Goal: Task Accomplishment & Management: Manage account settings

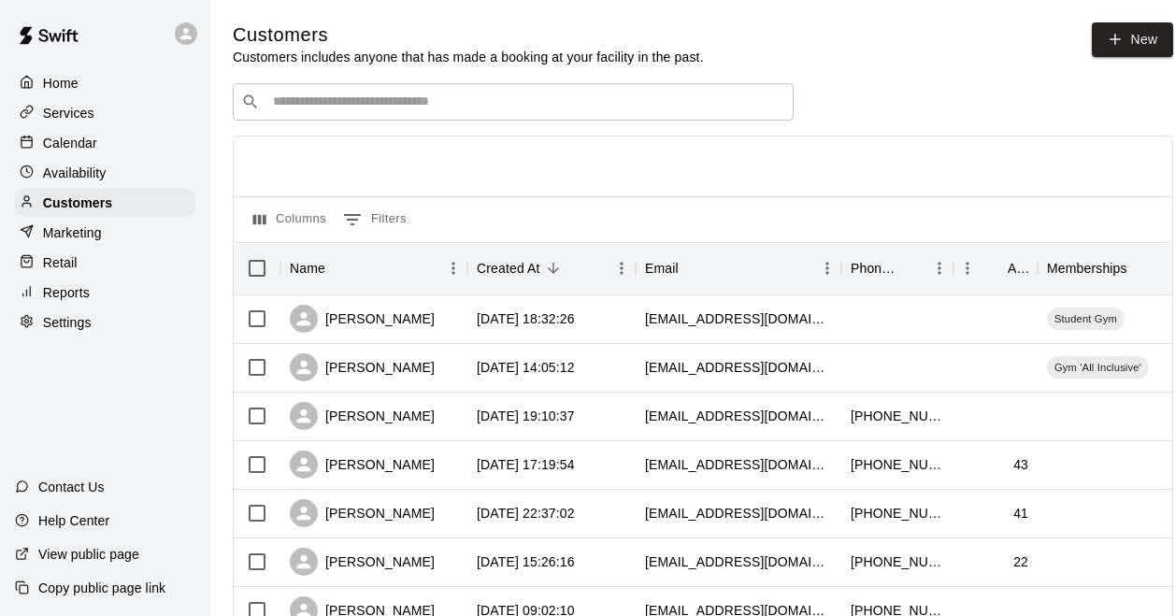
click at [125, 142] on div "Calendar" at bounding box center [105, 143] width 180 height 28
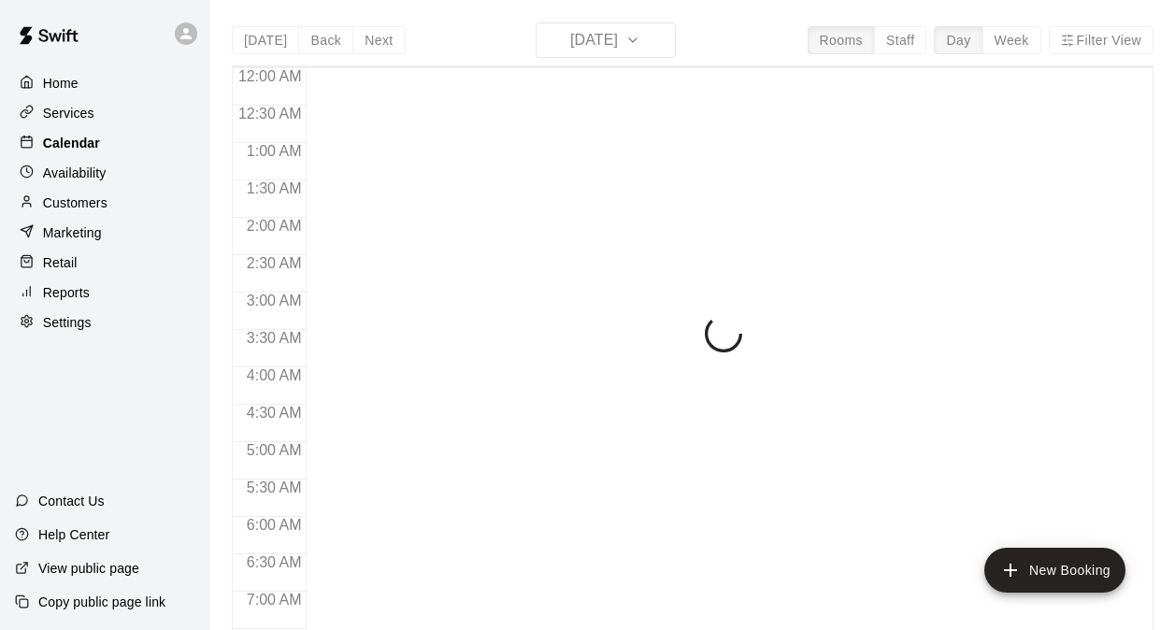
scroll to position [1211, 0]
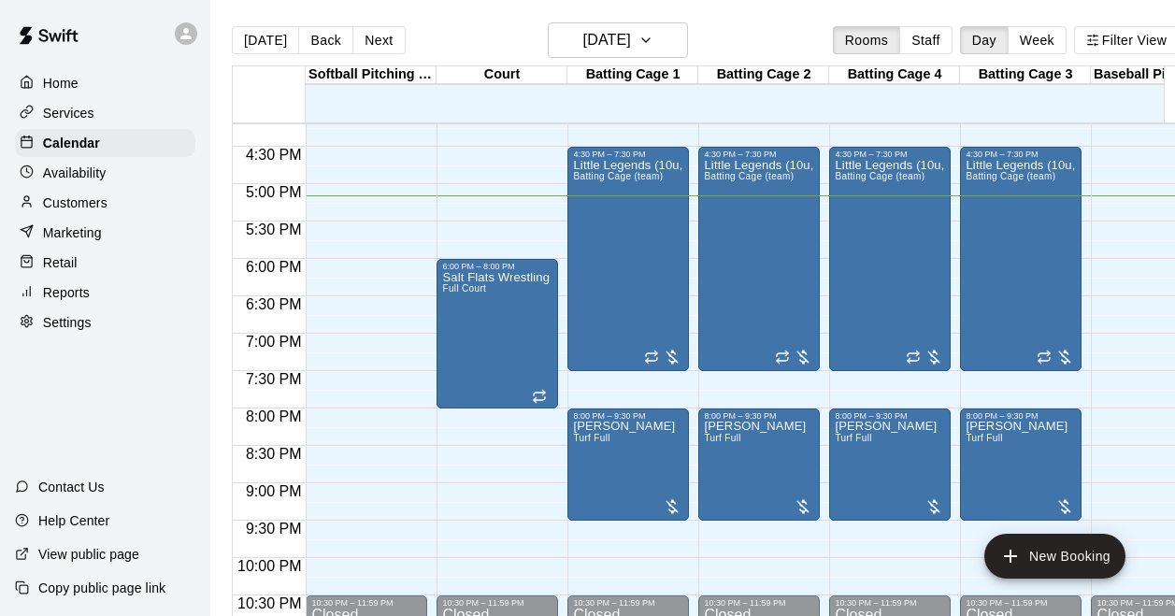
click at [110, 207] on div "Customers" at bounding box center [105, 203] width 180 height 28
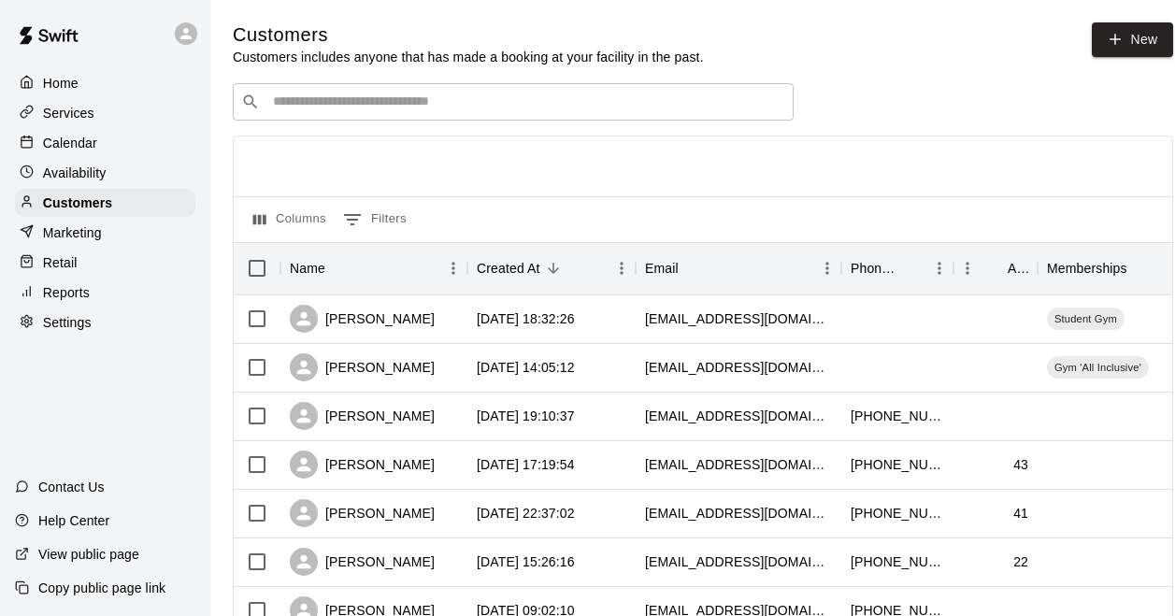
click at [362, 115] on div "​ ​" at bounding box center [513, 101] width 561 height 37
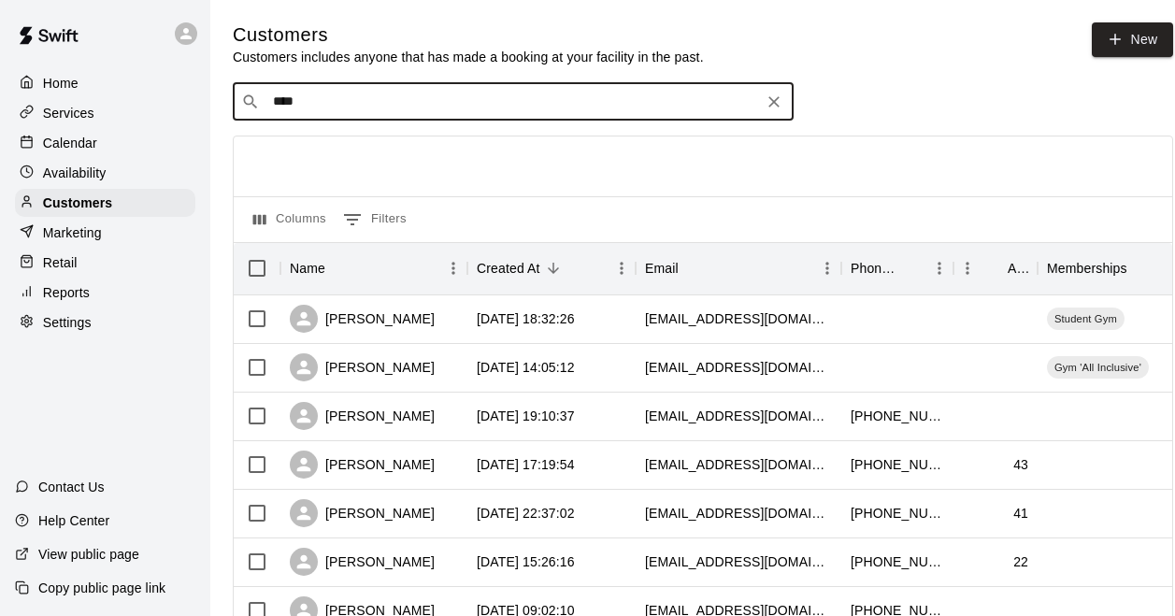
type input "*****"
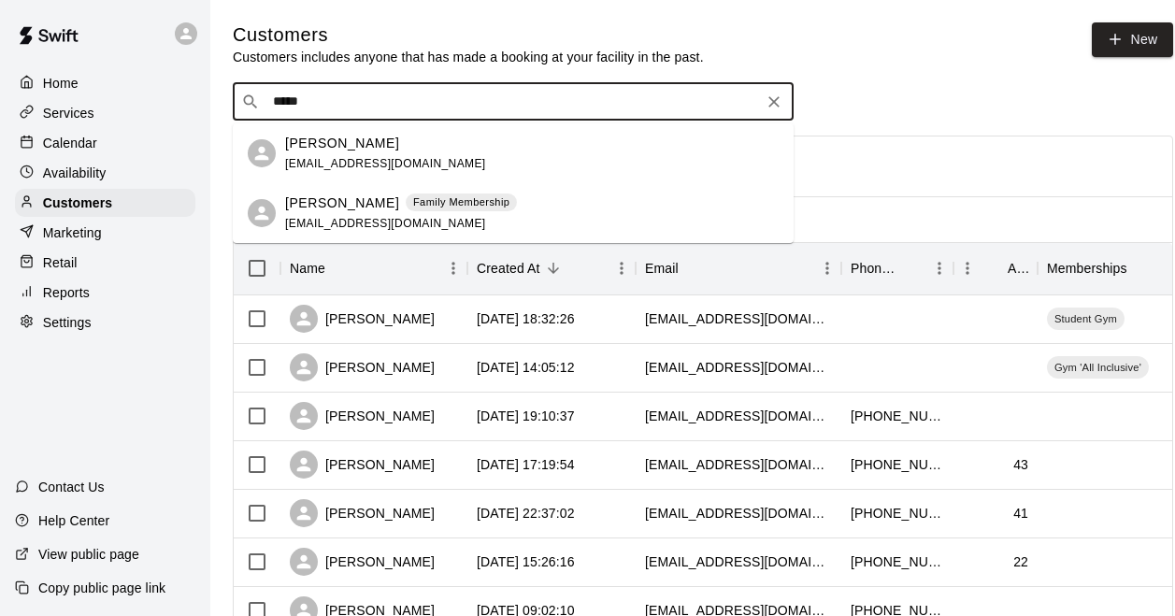
click at [413, 199] on p "Family Membership" at bounding box center [461, 202] width 96 height 16
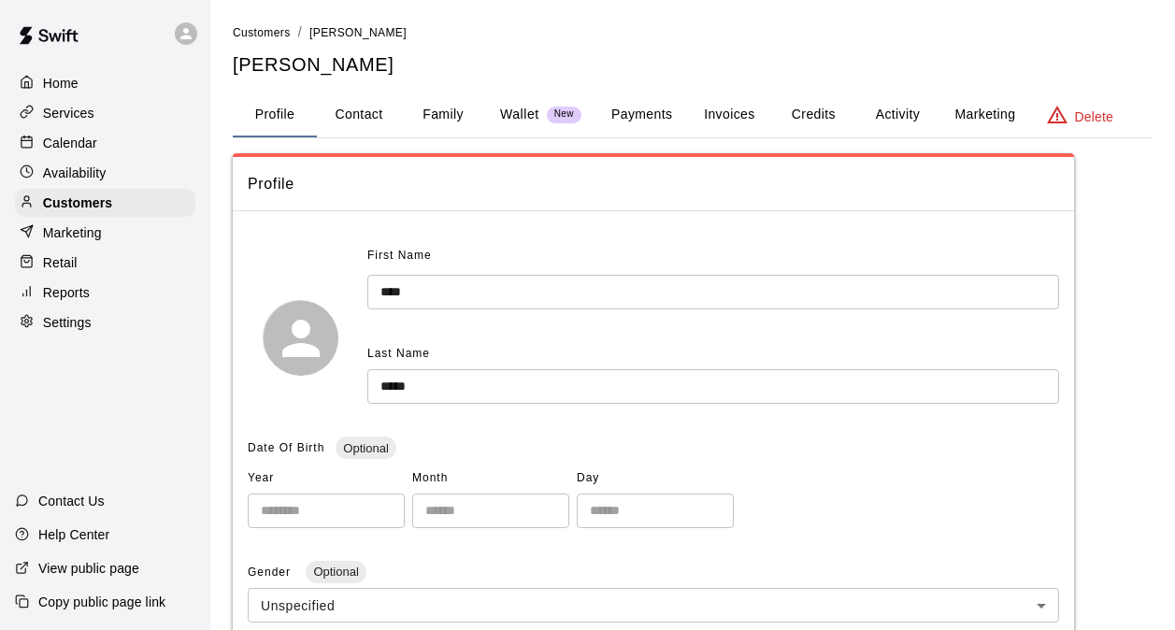
click at [890, 113] on button "Activity" at bounding box center [897, 115] width 84 height 45
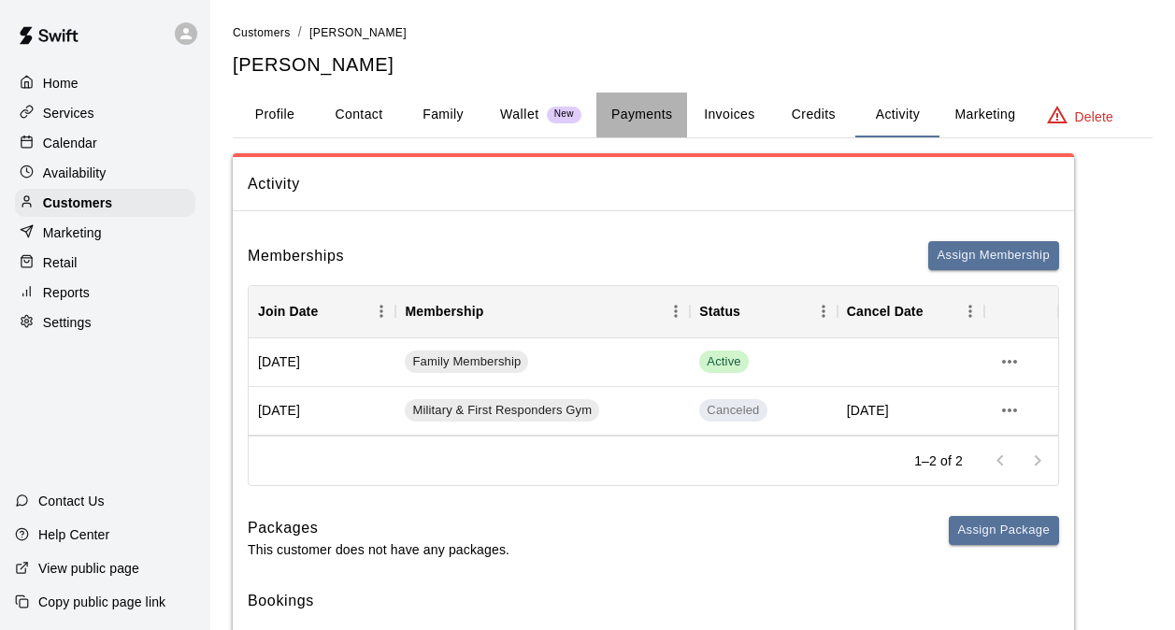
click at [651, 108] on button "Payments" at bounding box center [641, 115] width 91 height 45
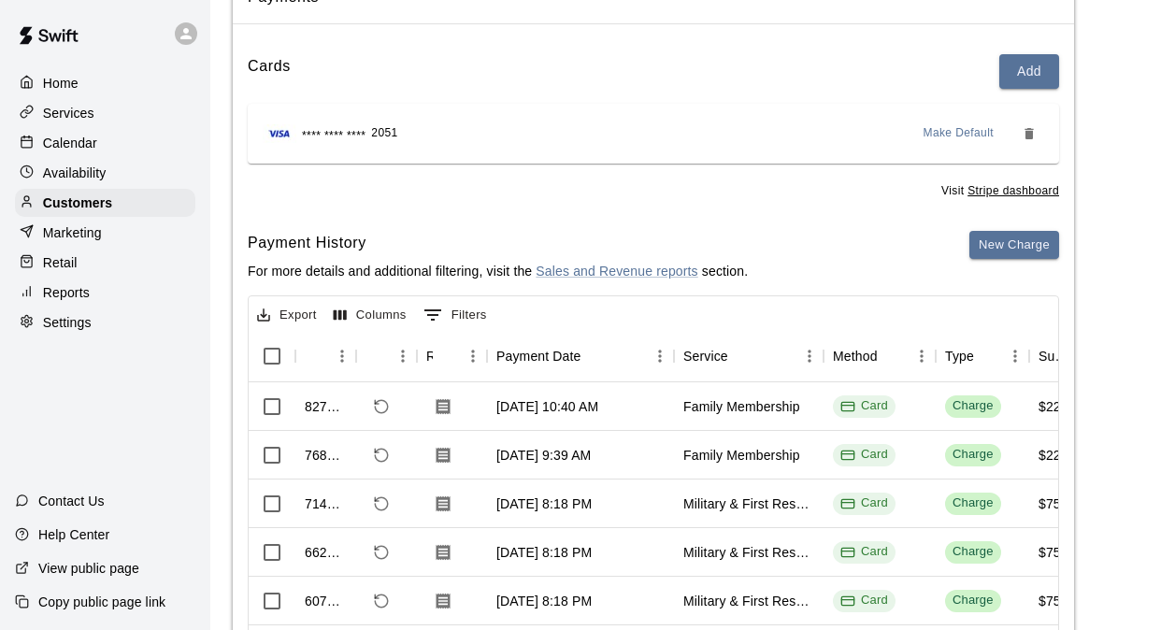
scroll to position [280, 0]
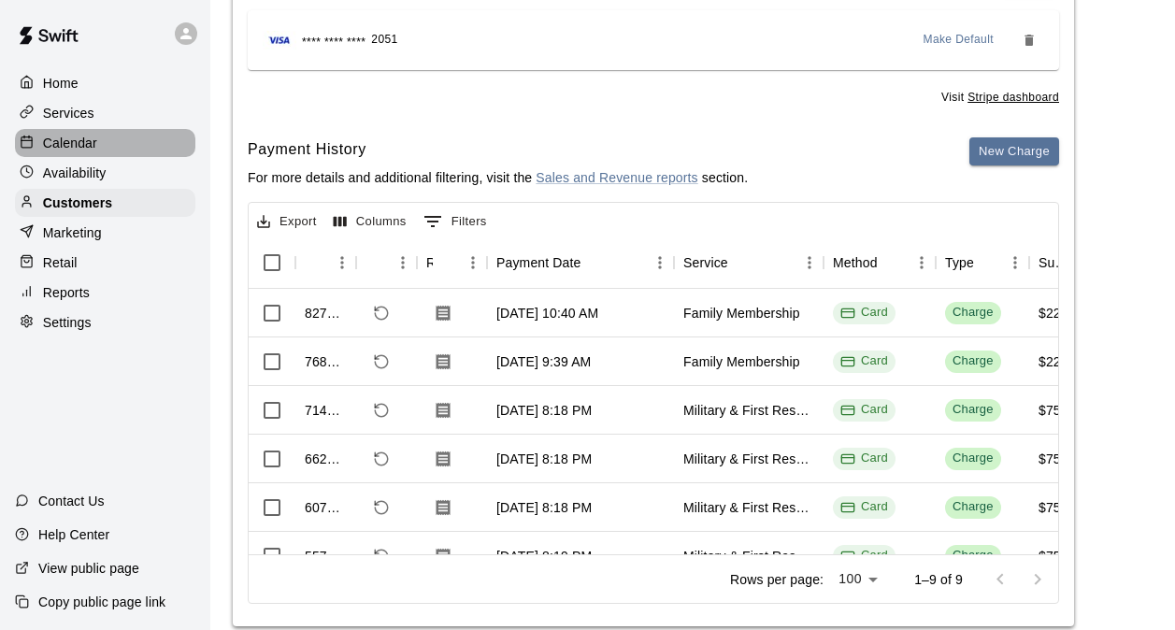
click at [138, 146] on div "Calendar" at bounding box center [105, 143] width 180 height 28
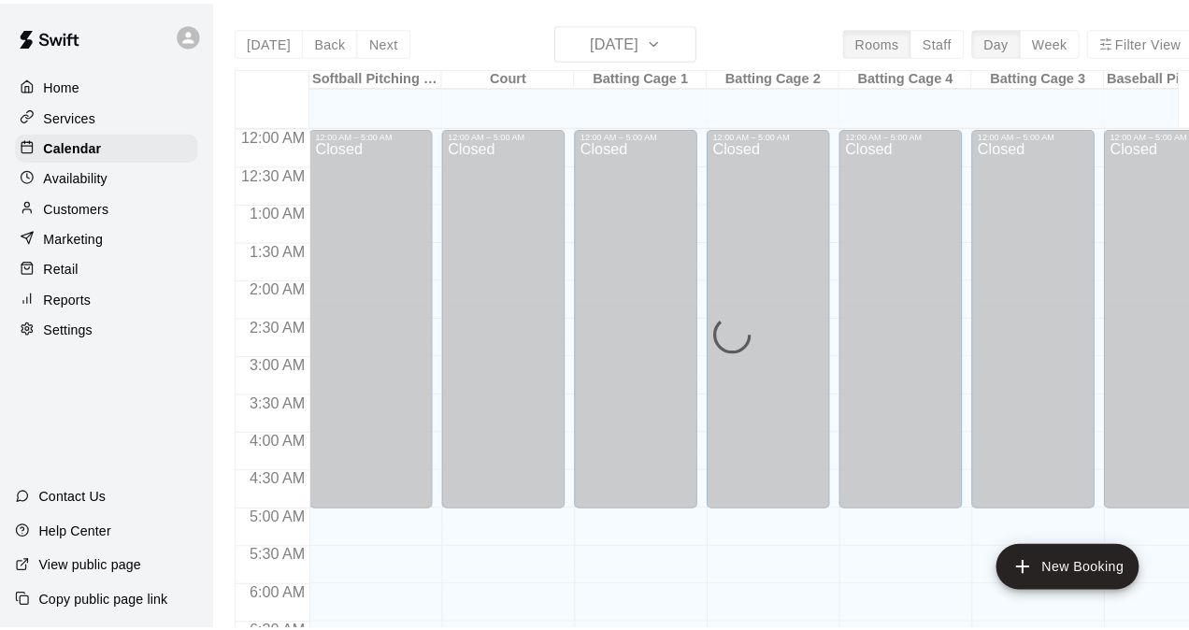
scroll to position [1211, 0]
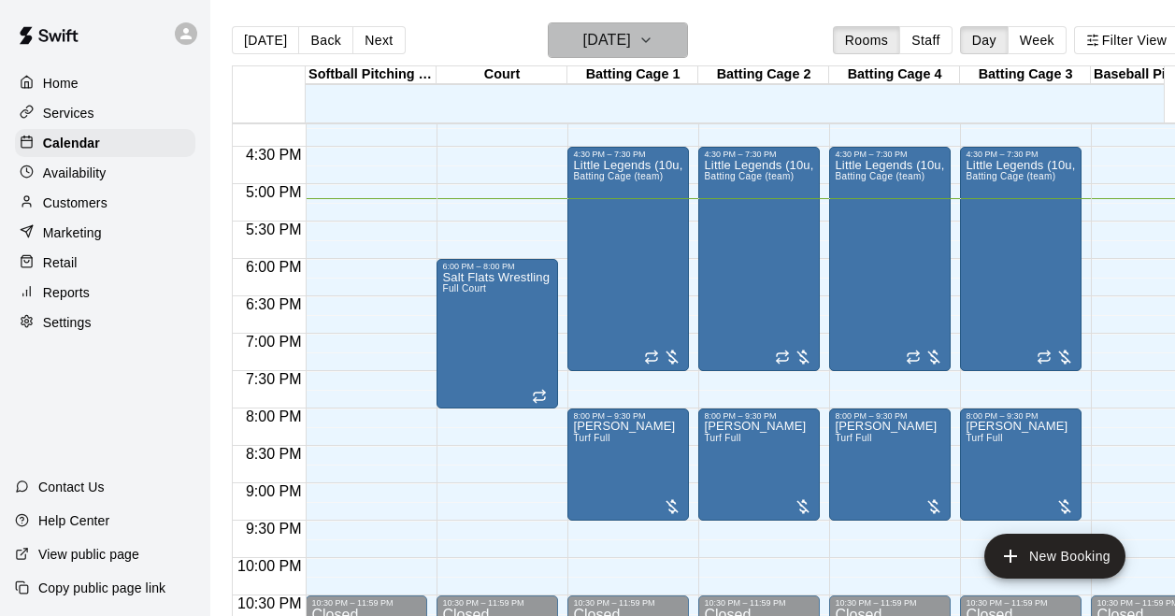
click at [594, 38] on h6 "[DATE]" at bounding box center [607, 40] width 48 height 26
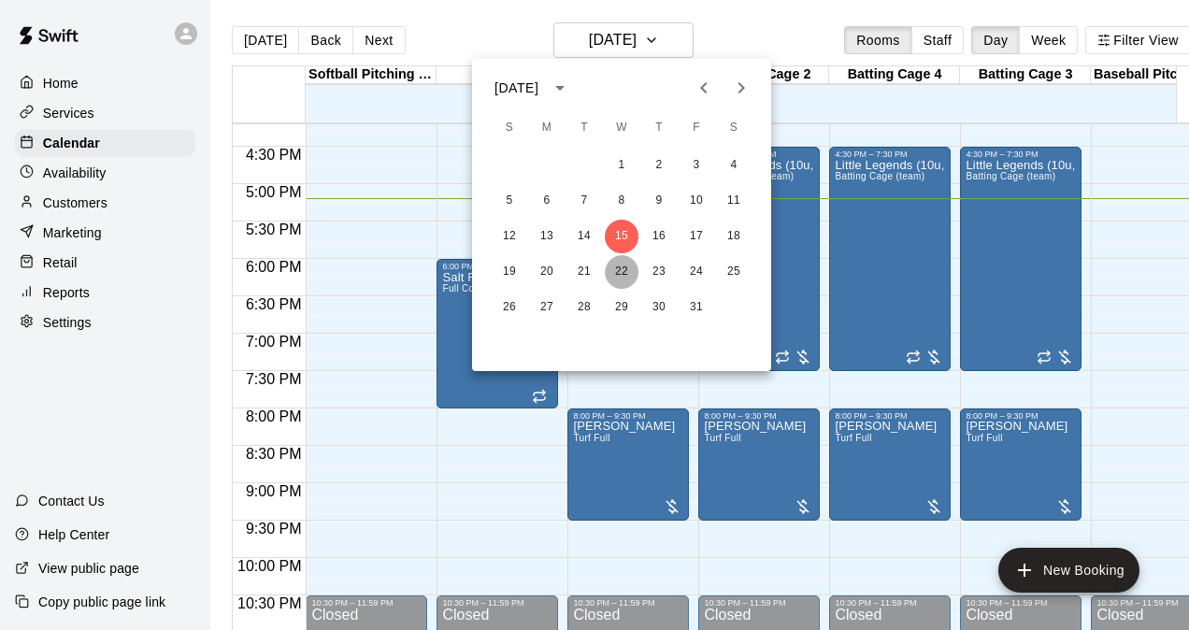
click at [629, 269] on button "22" at bounding box center [622, 272] width 34 height 34
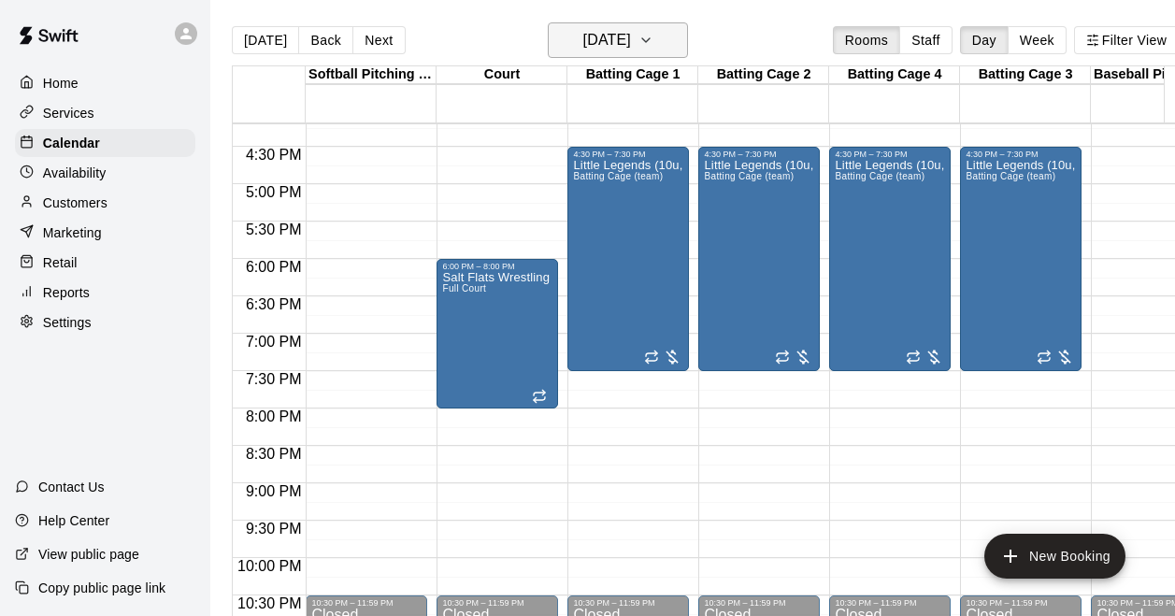
click at [631, 41] on h6 "[DATE]" at bounding box center [607, 40] width 48 height 26
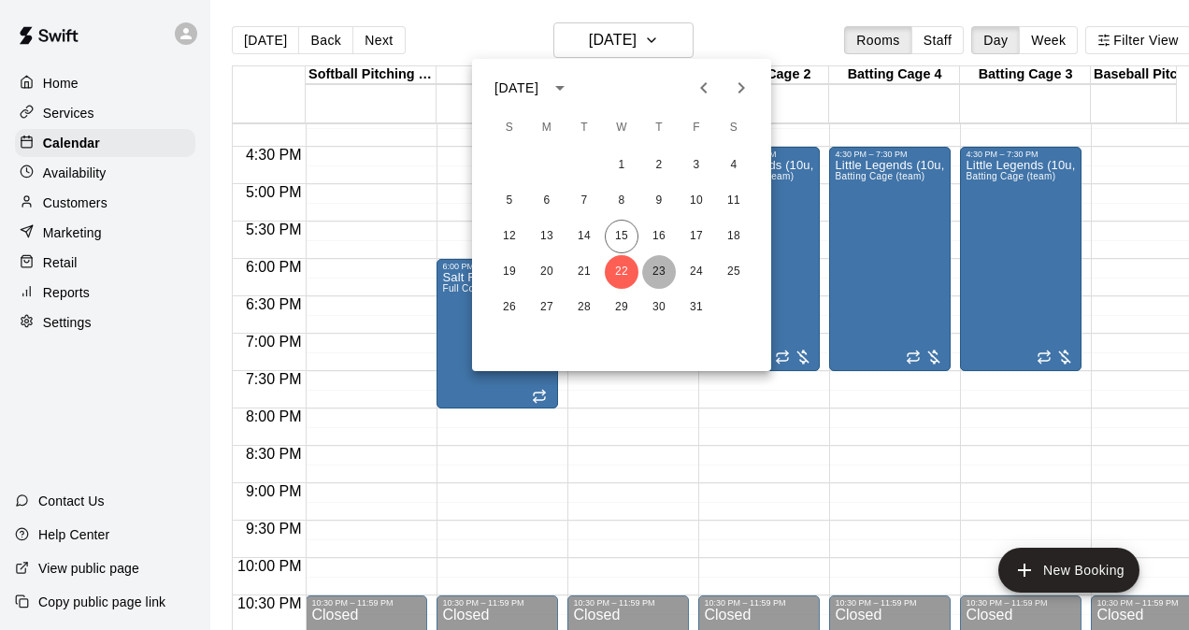
click at [658, 258] on button "23" at bounding box center [659, 272] width 34 height 34
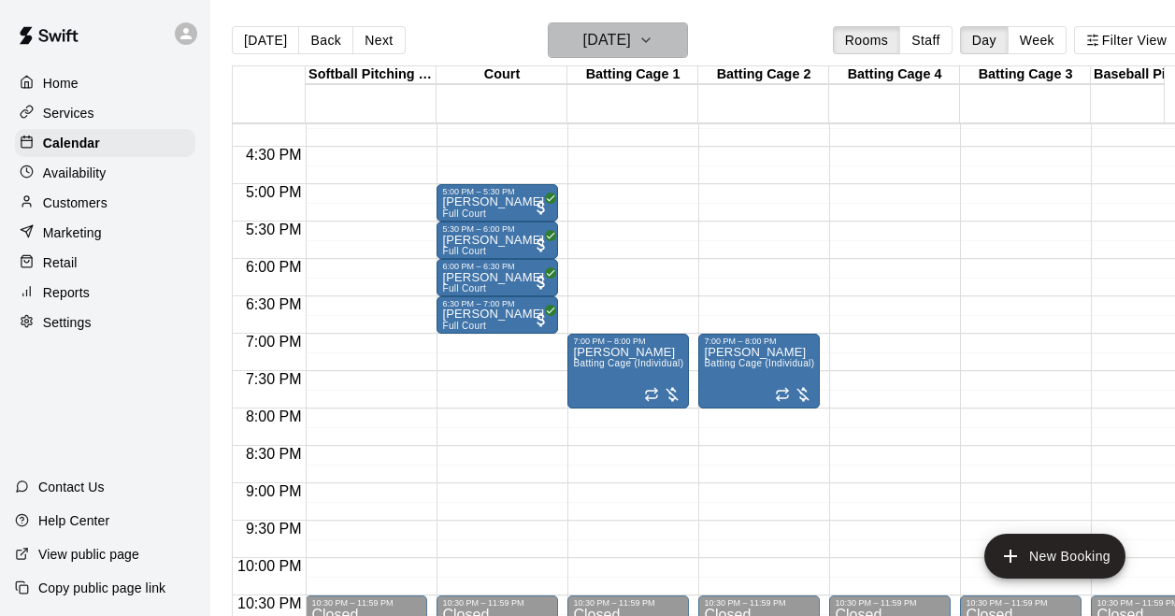
click at [631, 49] on h6 "[DATE]" at bounding box center [607, 40] width 48 height 26
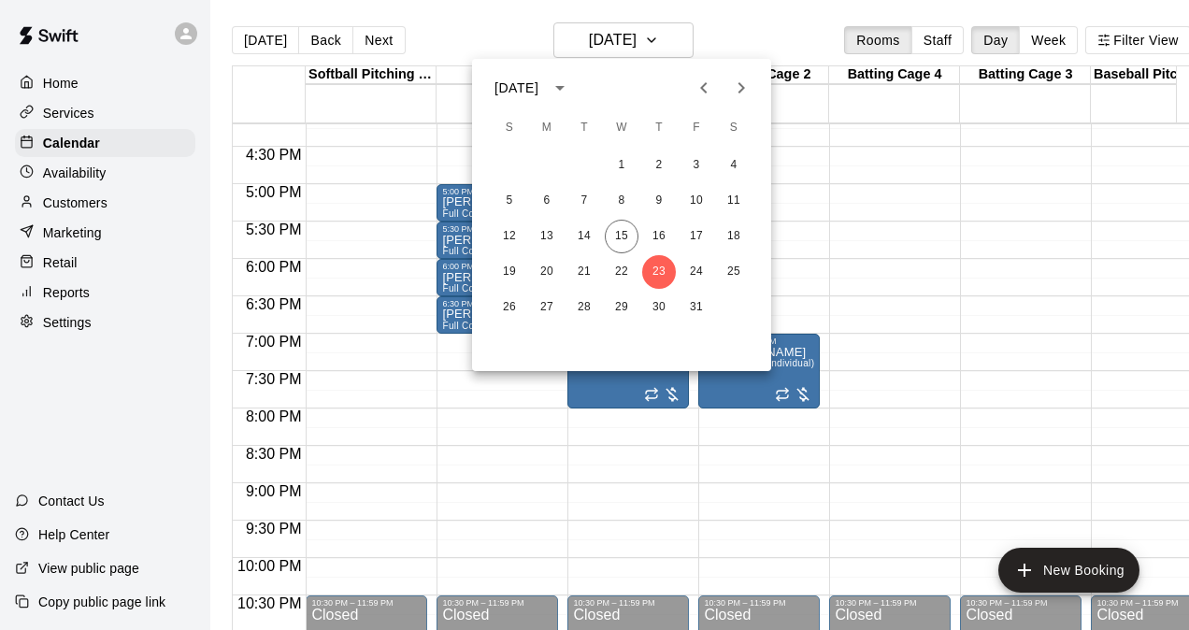
click at [737, 88] on icon "Next month" at bounding box center [741, 88] width 22 height 22
click at [564, 86] on icon "calendar view is open, switch to year view" at bounding box center [559, 88] width 9 height 5
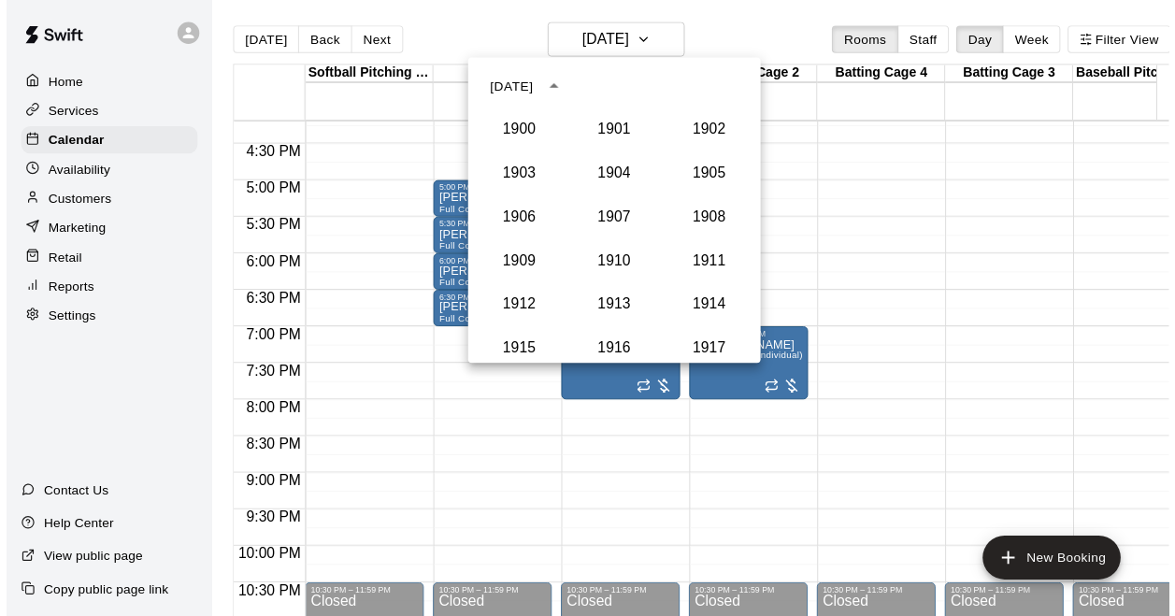
scroll to position [1731, 0]
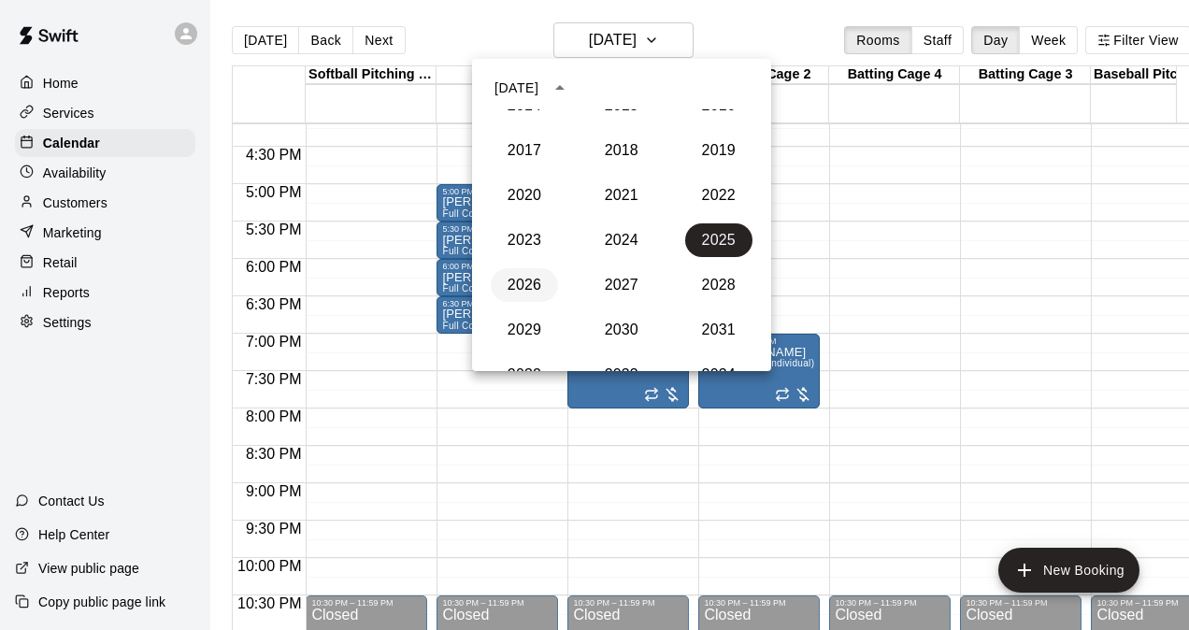
click at [538, 275] on button "2026" at bounding box center [524, 285] width 67 height 34
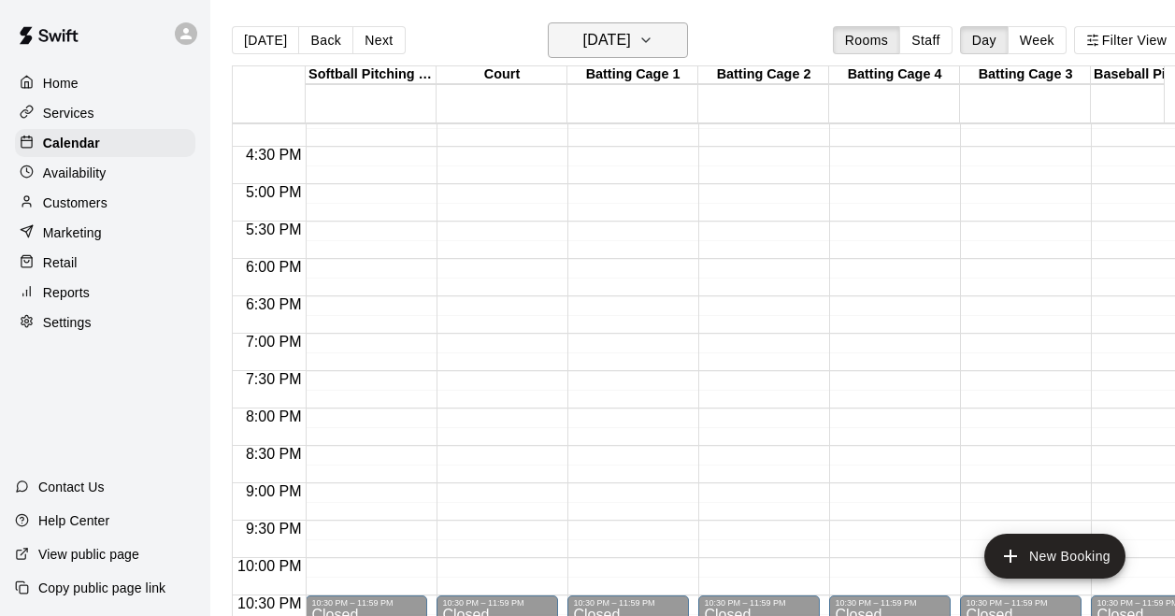
click at [583, 36] on h6 "[DATE]" at bounding box center [607, 40] width 48 height 26
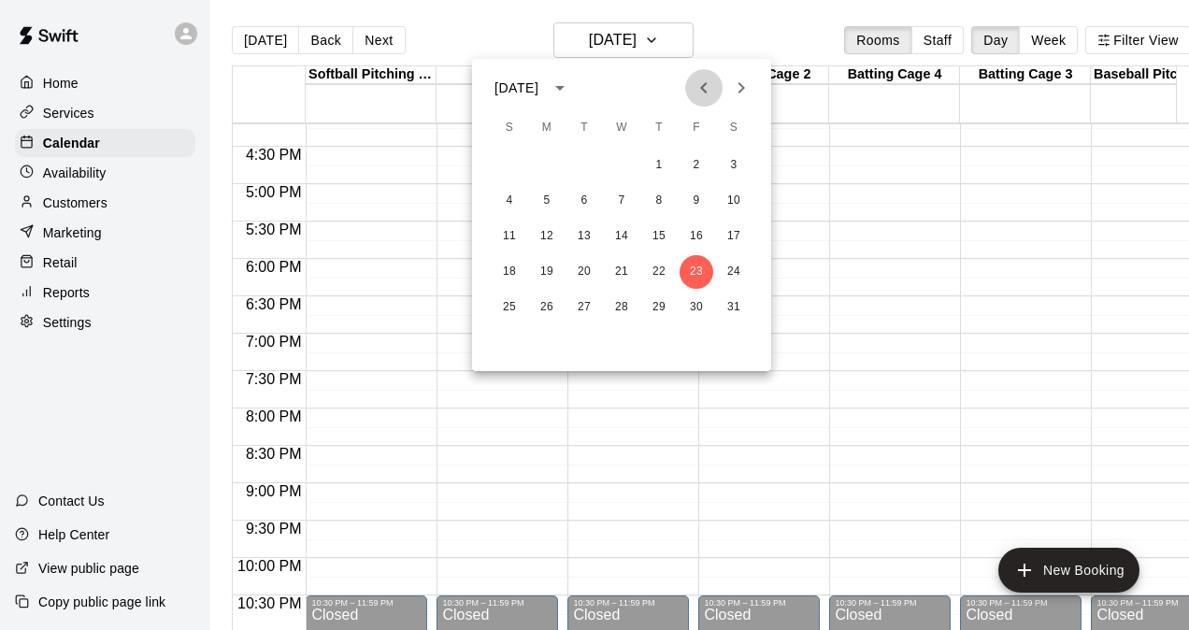
click at [699, 80] on icon "Previous month" at bounding box center [703, 88] width 22 height 22
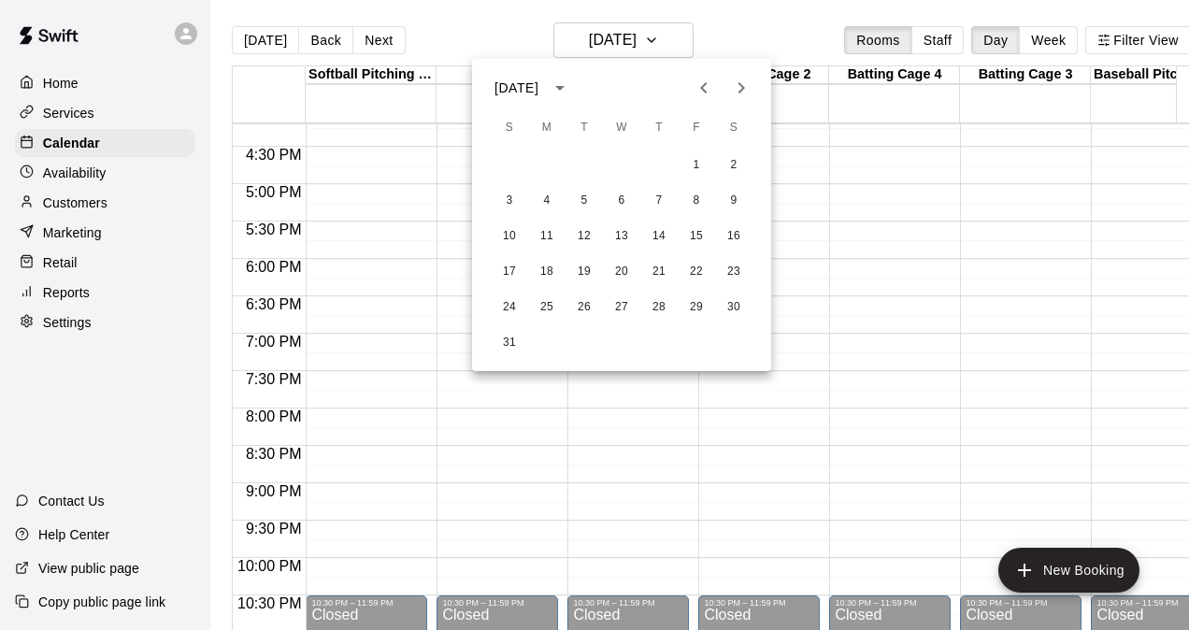
click at [699, 80] on icon "Previous month" at bounding box center [703, 88] width 22 height 22
click at [580, 196] on button "6" at bounding box center [584, 201] width 34 height 34
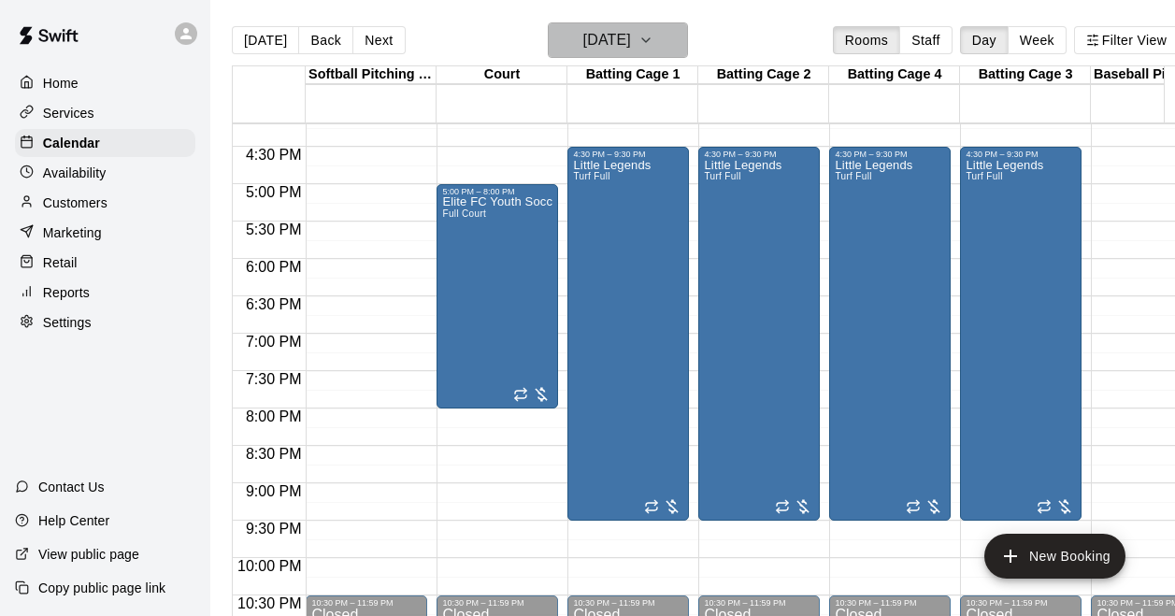
click at [625, 34] on h6 "[DATE]" at bounding box center [607, 40] width 48 height 26
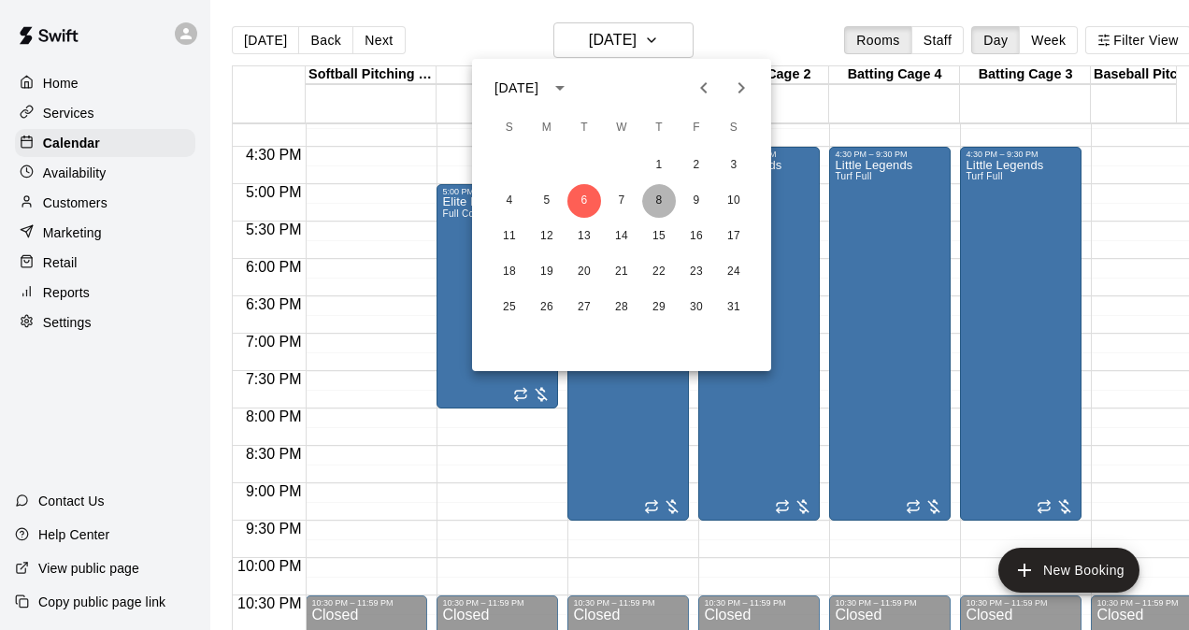
click at [659, 194] on button "8" at bounding box center [659, 201] width 34 height 34
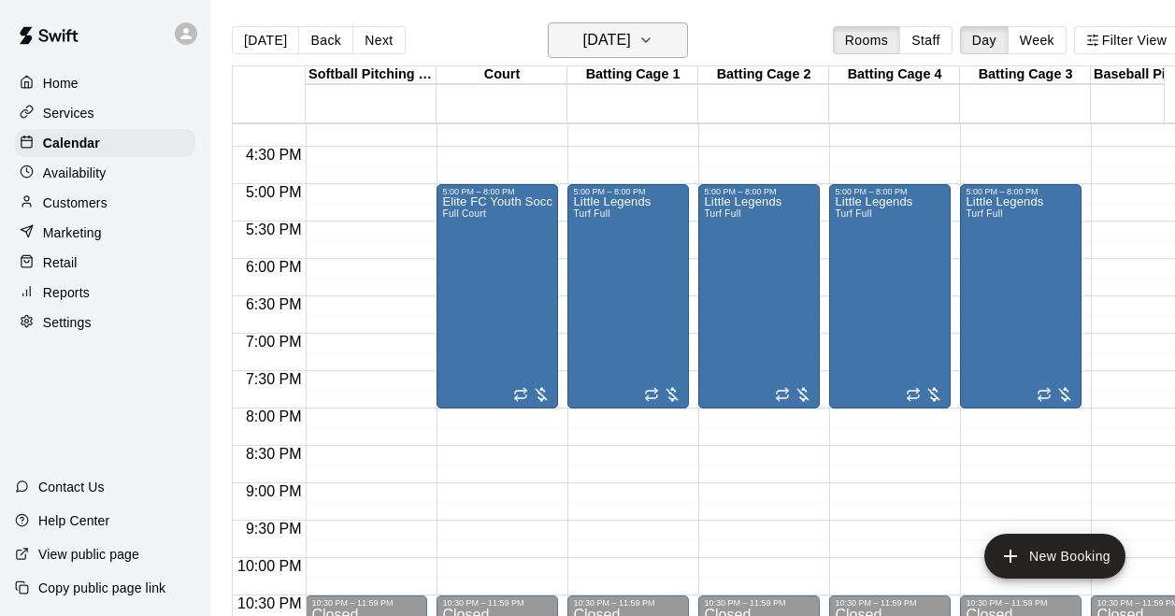
click at [631, 47] on h6 "[DATE]" at bounding box center [607, 40] width 48 height 26
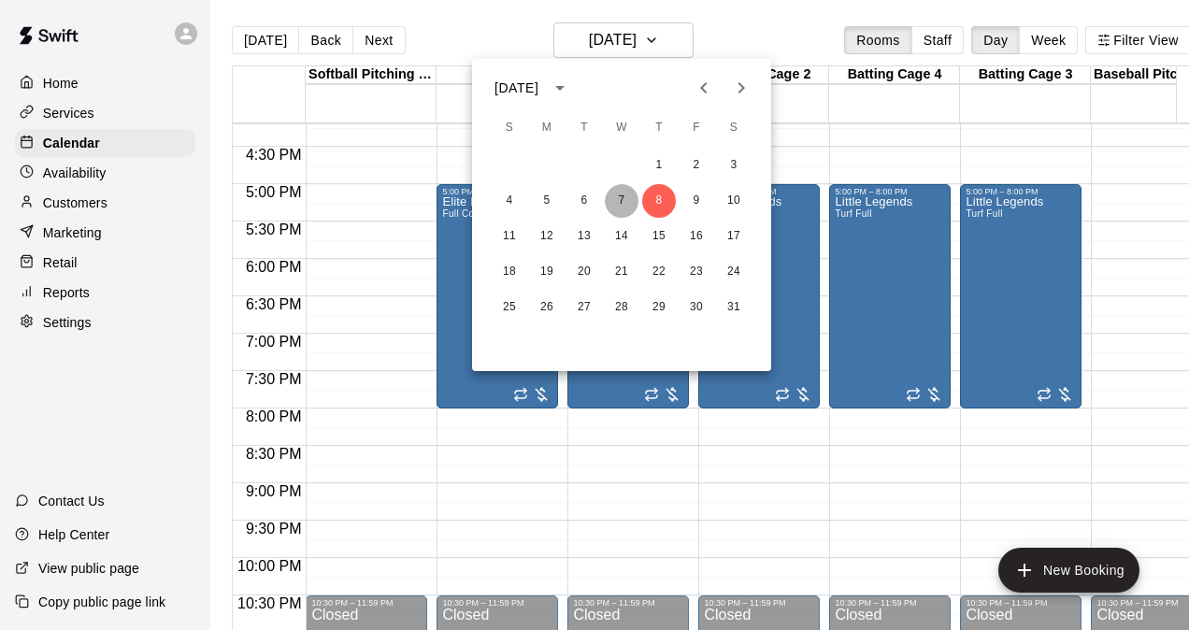
click at [622, 206] on button "7" at bounding box center [622, 201] width 34 height 34
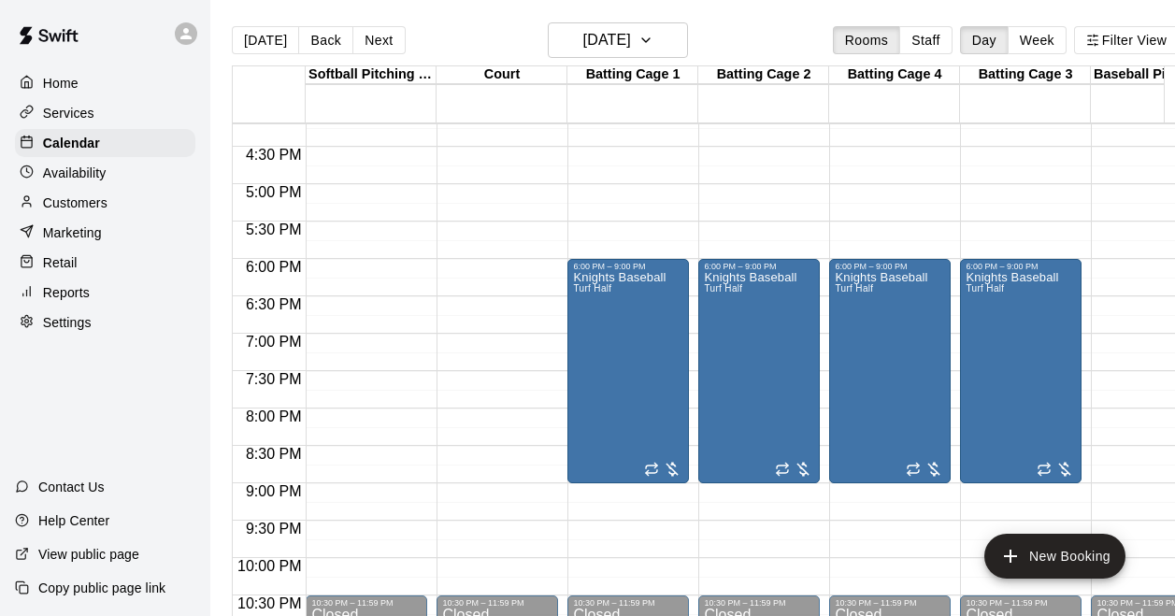
click at [603, 59] on div "[DATE] Back [DATE][DATE] Rooms Staff Day Week Filter View" at bounding box center [705, 43] width 947 height 43
click at [603, 51] on h6 "[DATE]" at bounding box center [607, 40] width 48 height 26
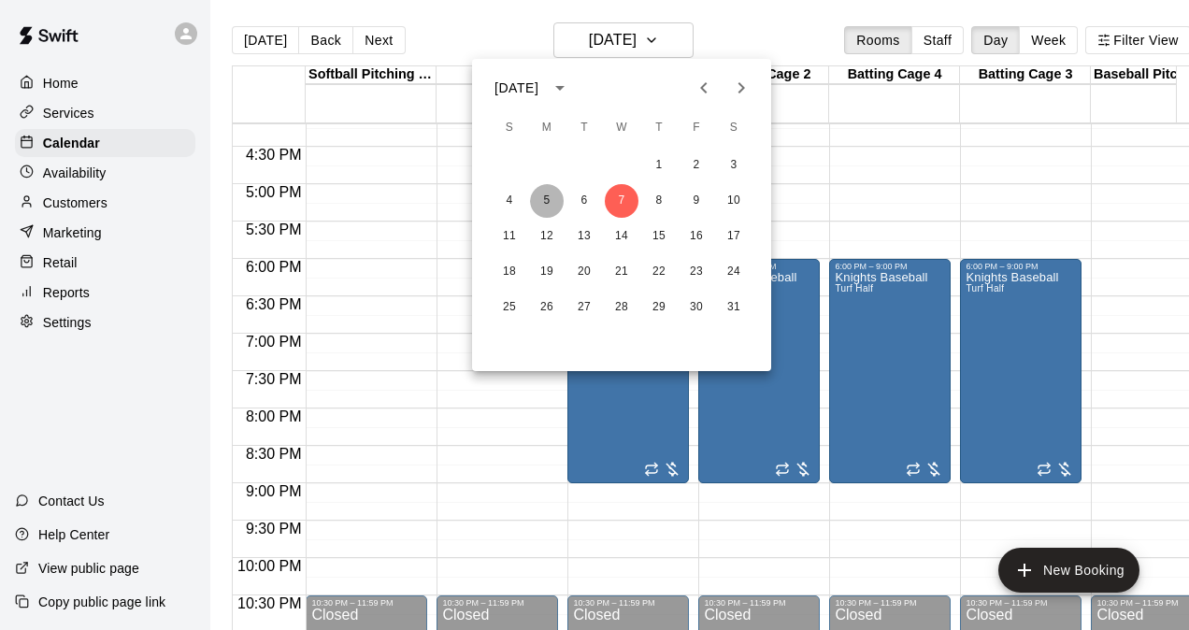
click at [552, 204] on button "5" at bounding box center [547, 201] width 34 height 34
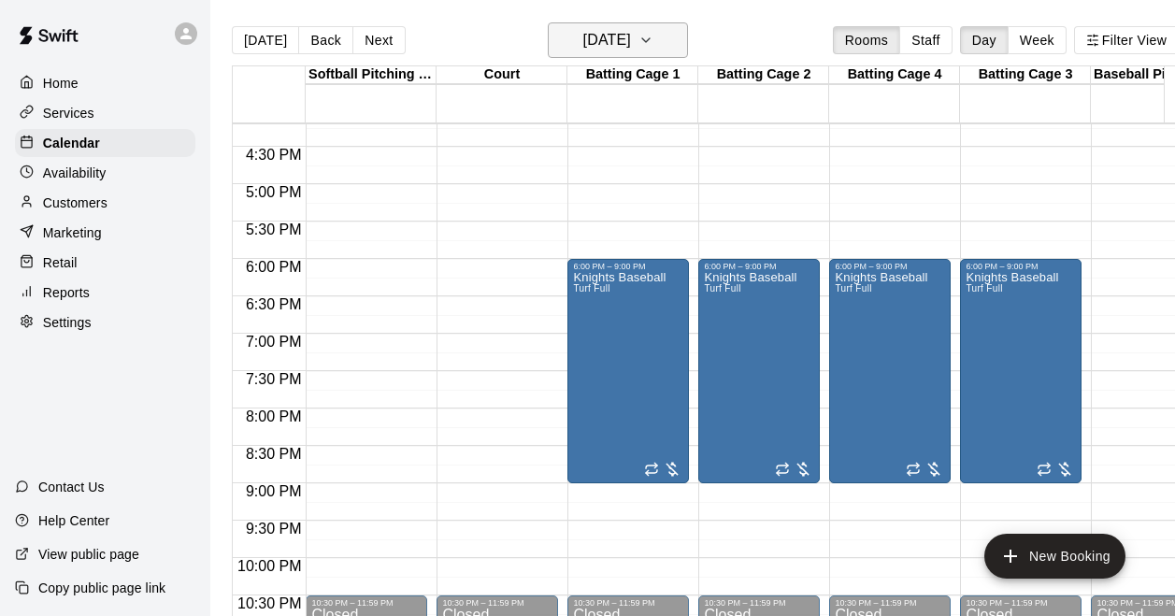
click at [631, 52] on h6 "[DATE]" at bounding box center [607, 40] width 48 height 26
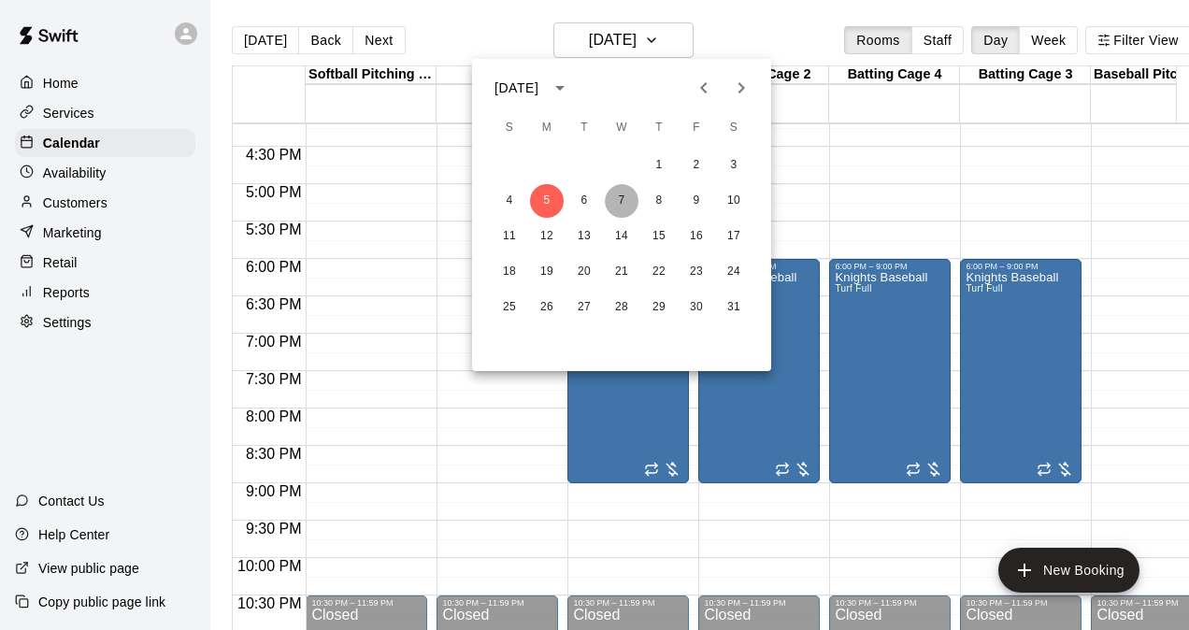
click at [621, 204] on button "7" at bounding box center [622, 201] width 34 height 34
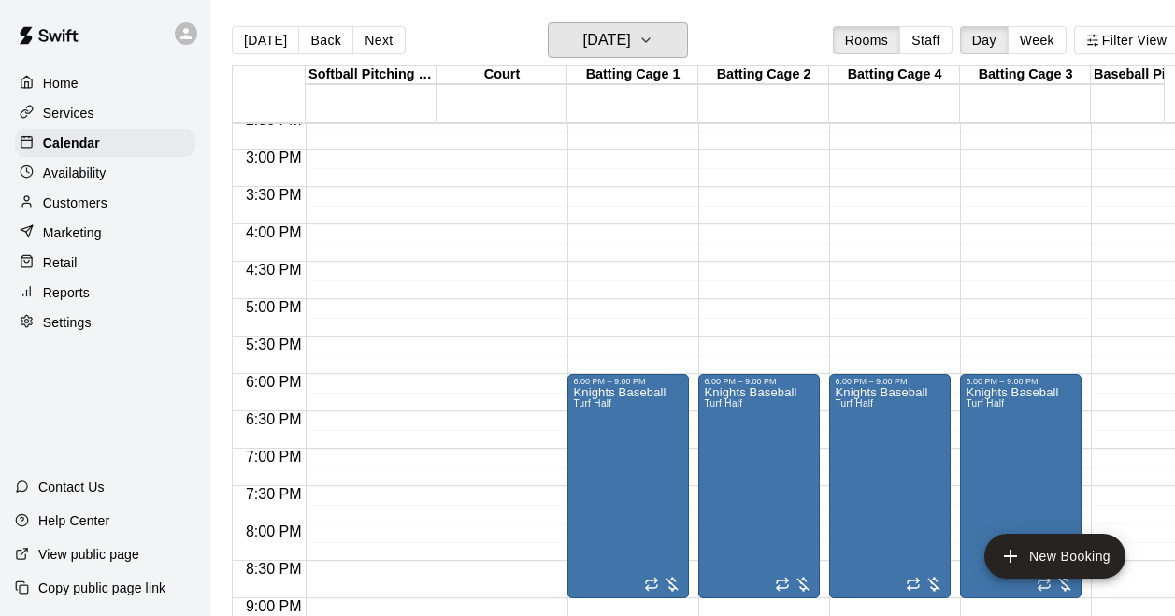
scroll to position [1190, 0]
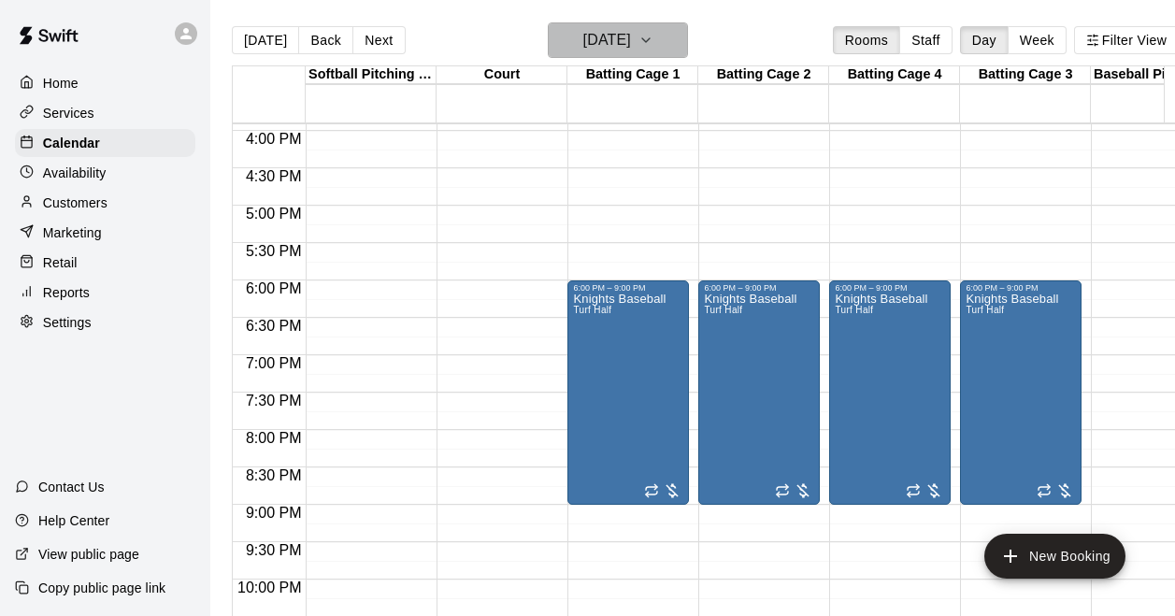
click at [631, 38] on h6 "[DATE]" at bounding box center [607, 40] width 48 height 26
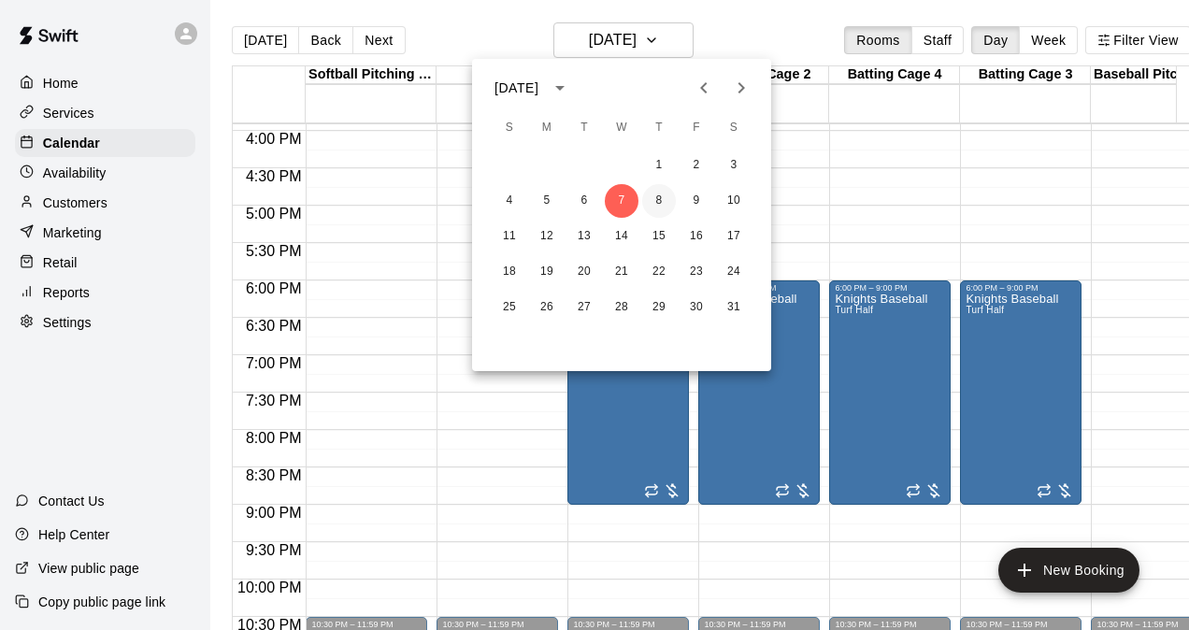
click at [662, 197] on button "8" at bounding box center [659, 201] width 34 height 34
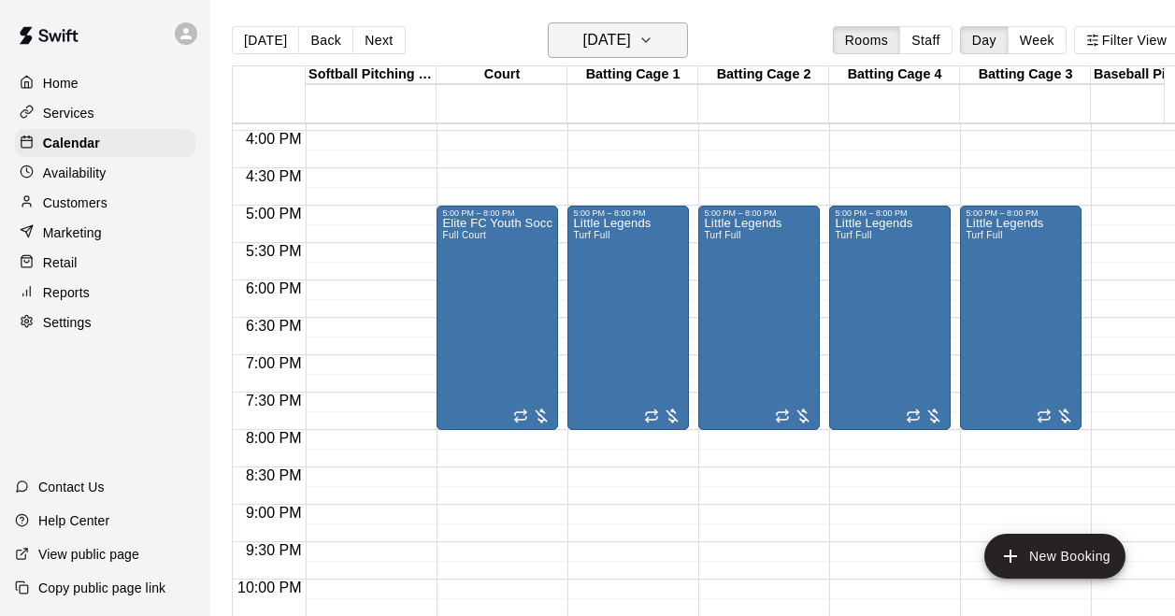
click at [628, 26] on button "[DATE]" at bounding box center [618, 40] width 140 height 36
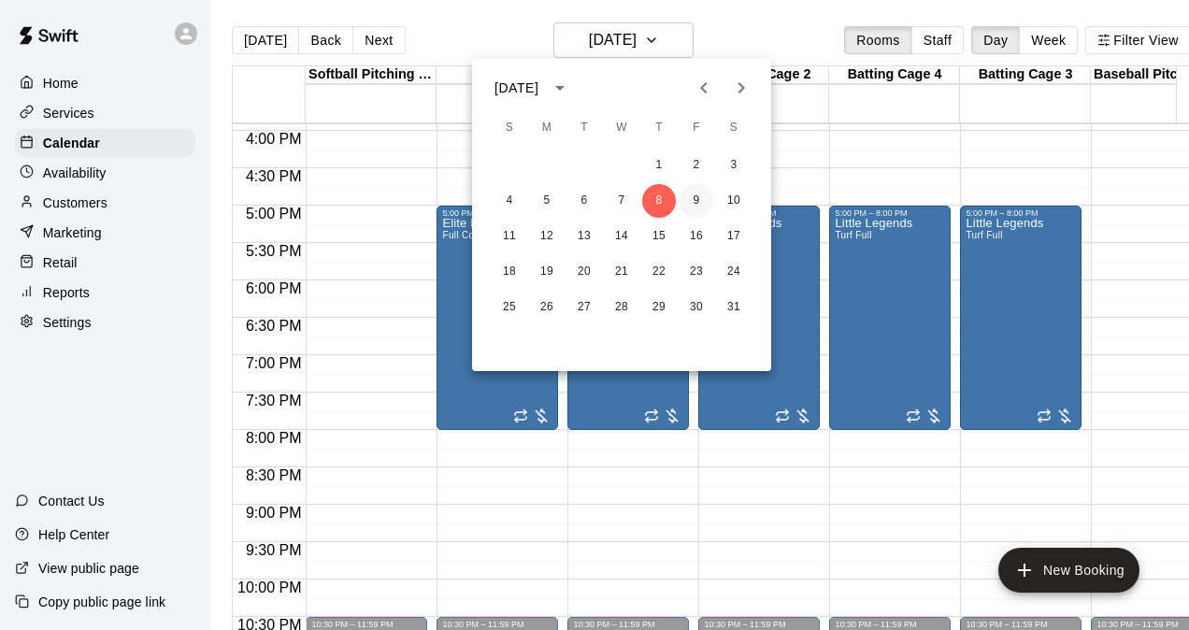
click at [705, 207] on button "9" at bounding box center [696, 201] width 34 height 34
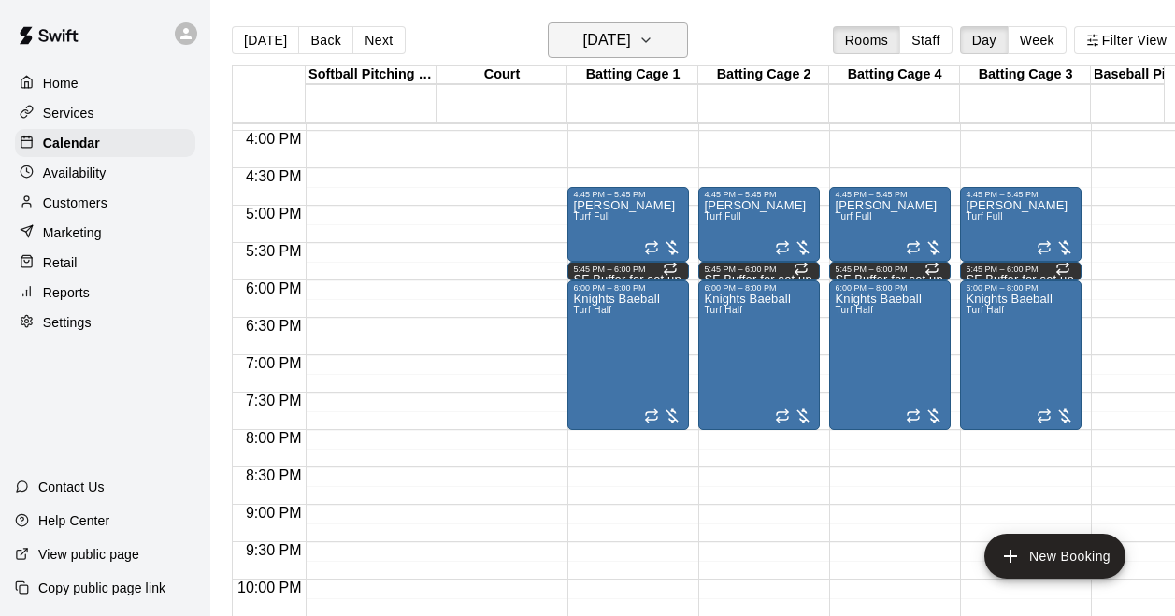
click at [657, 45] on button "[DATE]" at bounding box center [618, 40] width 140 height 36
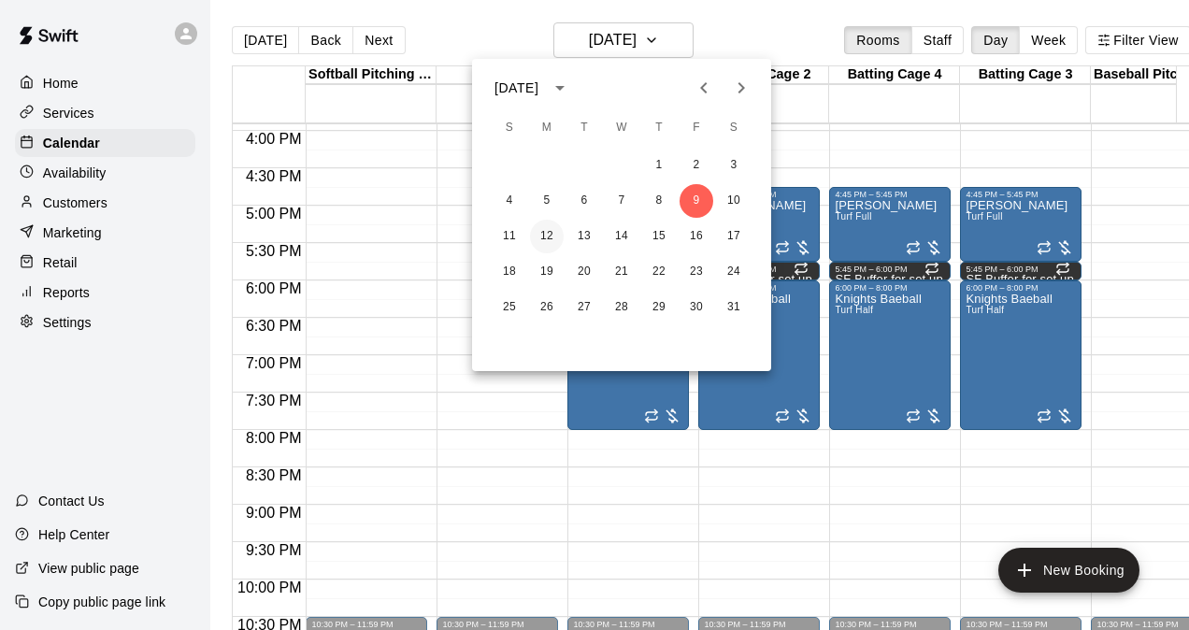
click at [550, 240] on button "12" at bounding box center [547, 237] width 34 height 34
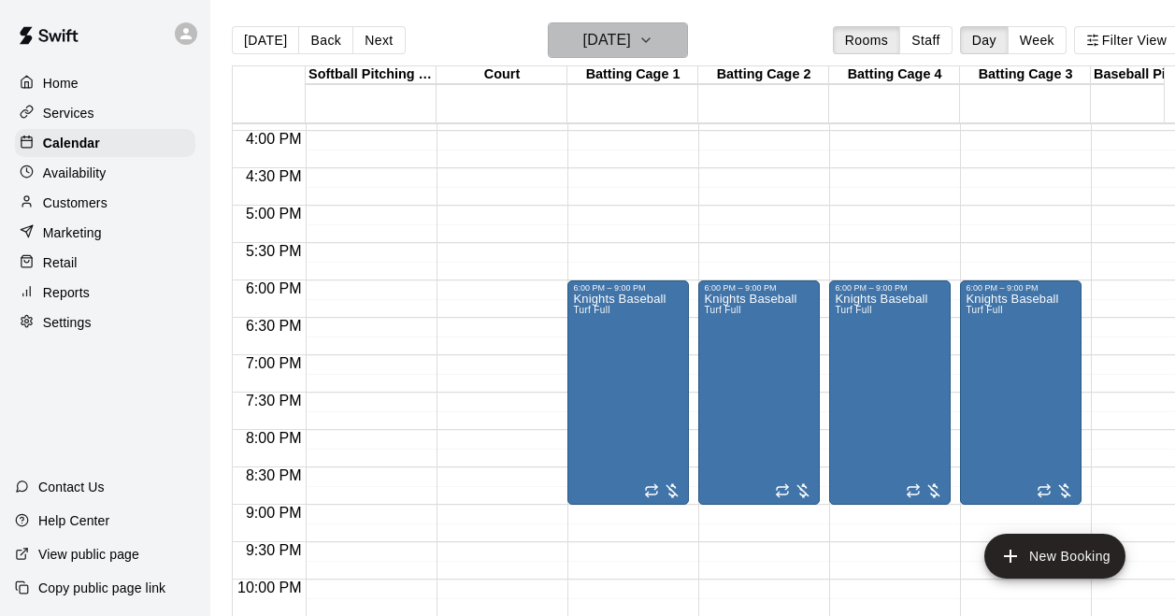
click at [621, 45] on h6 "[DATE]" at bounding box center [607, 40] width 48 height 26
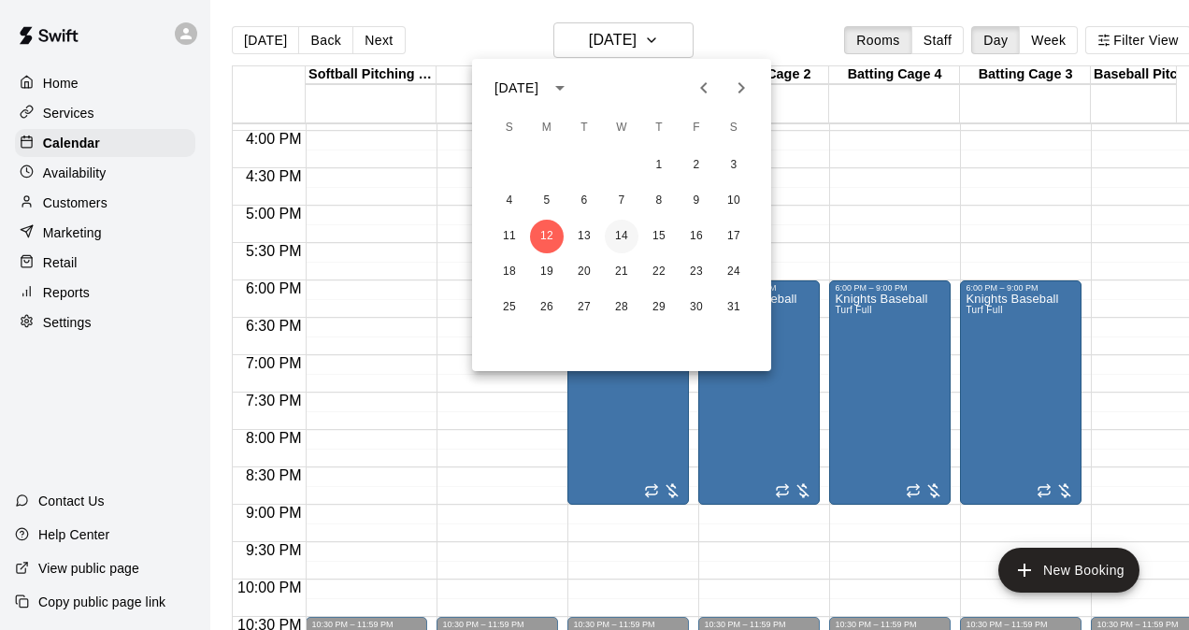
click at [620, 232] on button "14" at bounding box center [622, 237] width 34 height 34
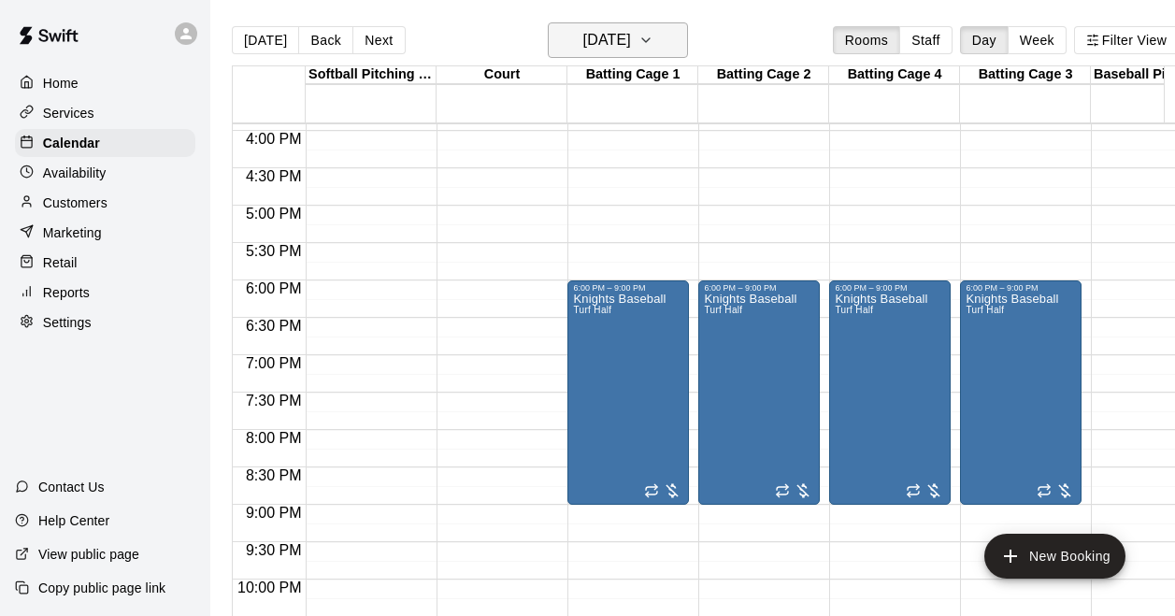
click at [631, 45] on h6 "[DATE]" at bounding box center [607, 40] width 48 height 26
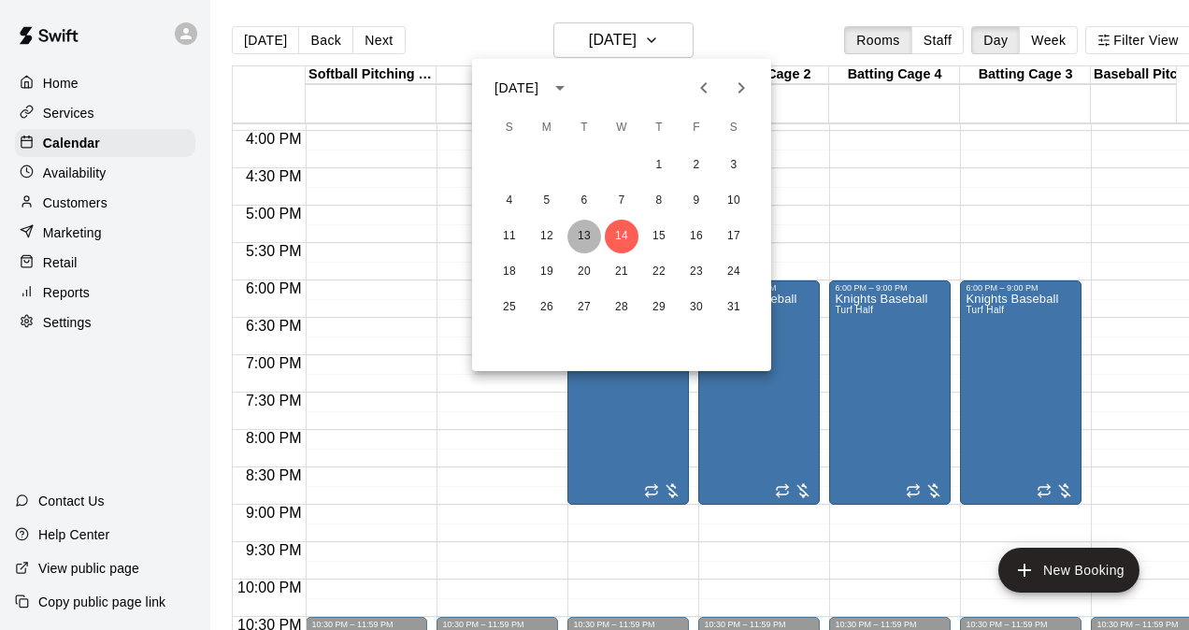
click at [590, 232] on button "13" at bounding box center [584, 237] width 34 height 34
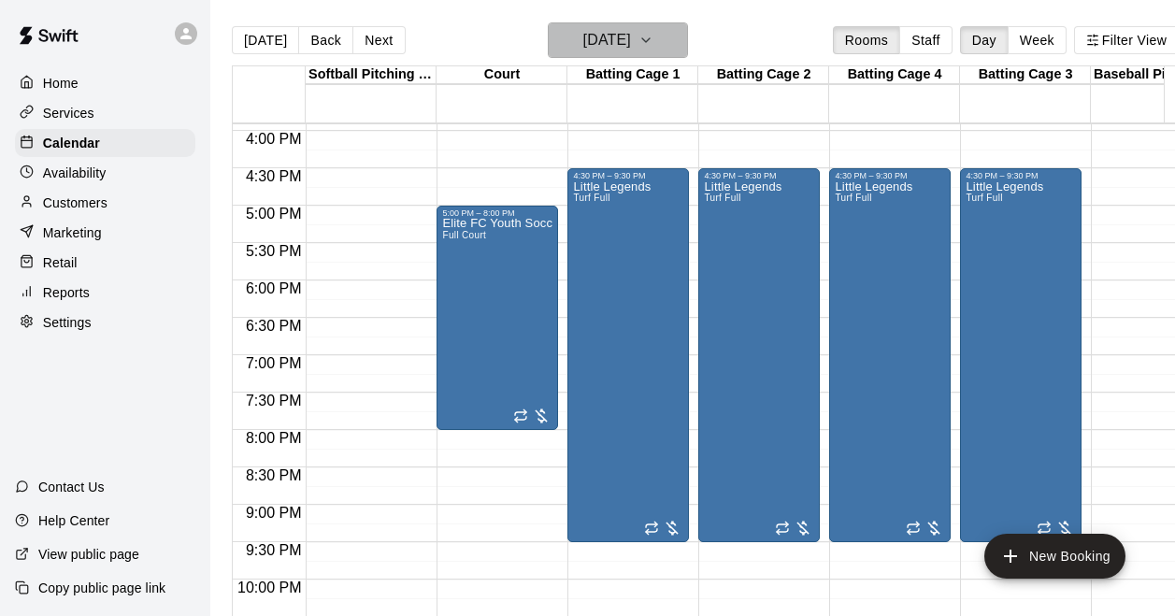
click at [629, 43] on h6 "[DATE]" at bounding box center [607, 40] width 48 height 26
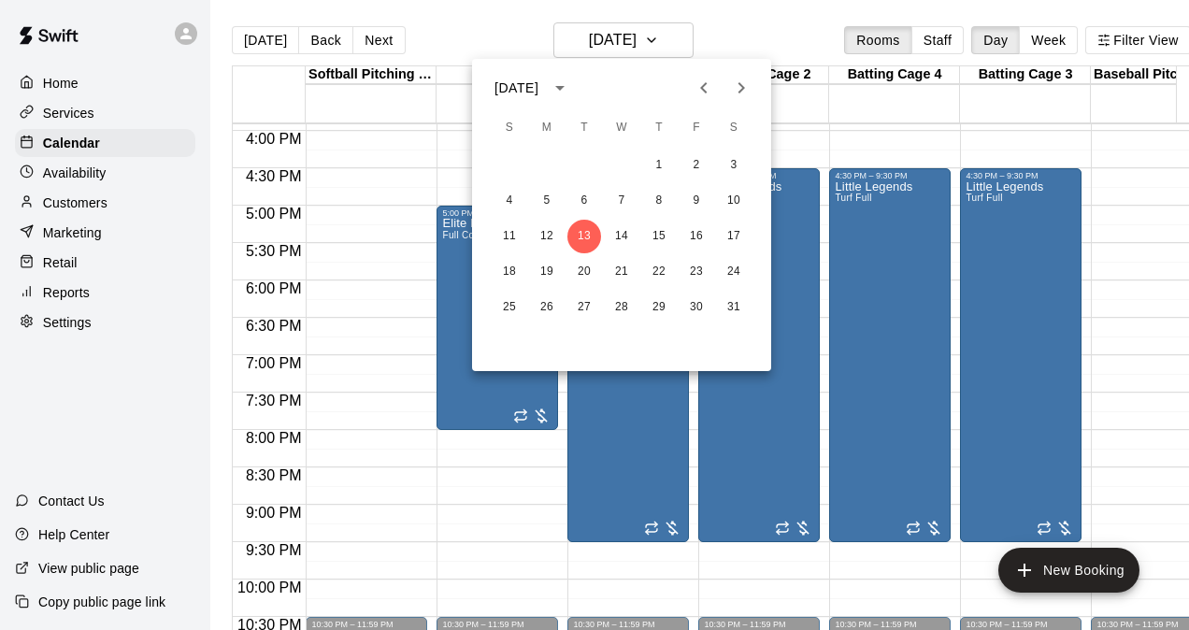
click at [504, 36] on div at bounding box center [594, 315] width 1189 height 630
